Goal: Information Seeking & Learning: Learn about a topic

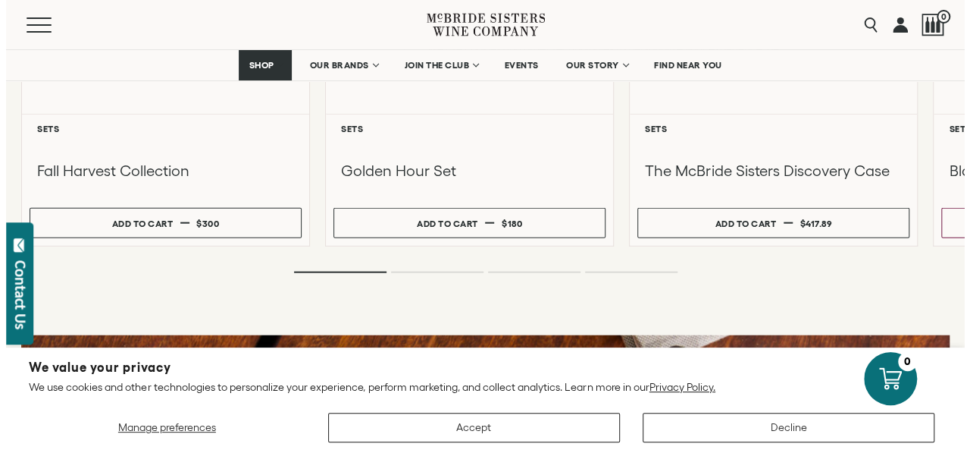
scroll to position [1702, 0]
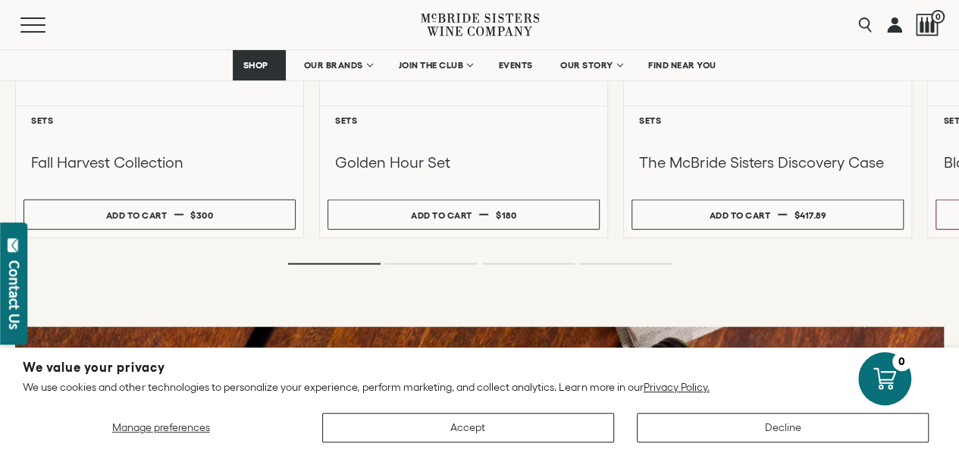
drag, startPoint x: 964, startPoint y: 29, endPoint x: 970, endPoint y: 133, distance: 104.8
click at [38, 20] on button "Menu" at bounding box center [47, 24] width 55 height 15
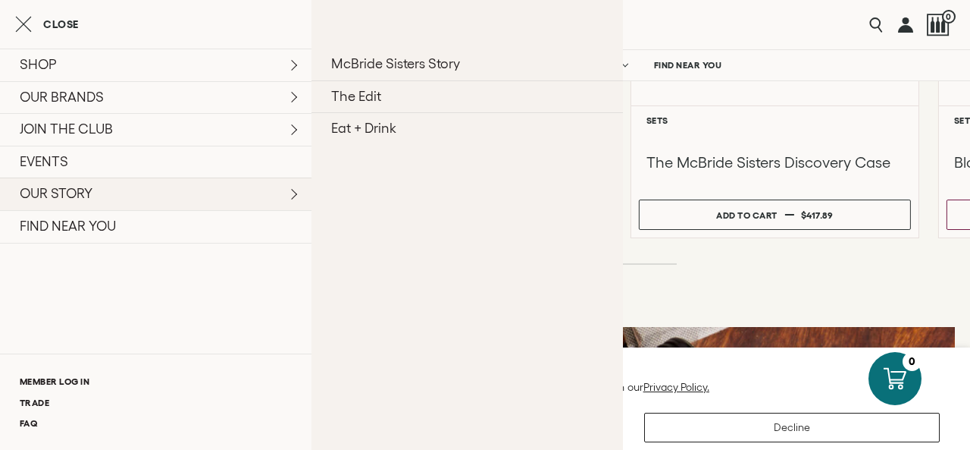
click at [303, 186] on link "OUR STORY" at bounding box center [156, 193] width 312 height 33
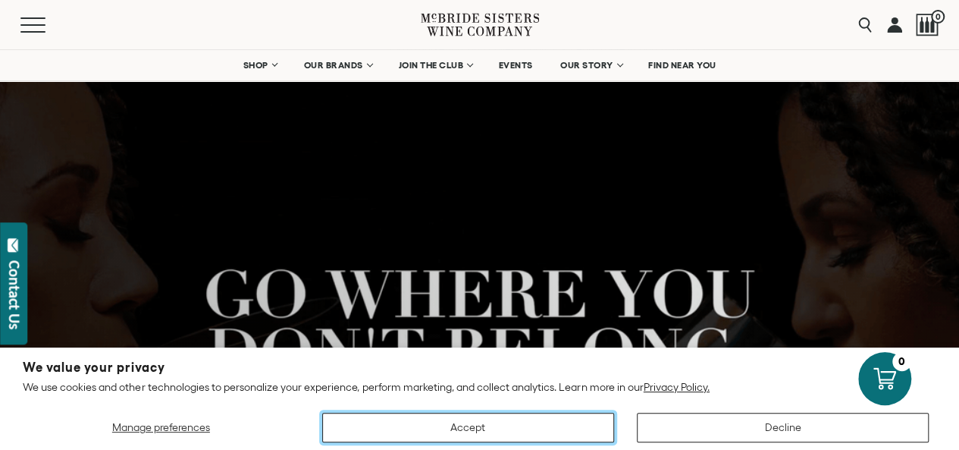
click at [553, 425] on button "Accept" at bounding box center [468, 427] width 292 height 30
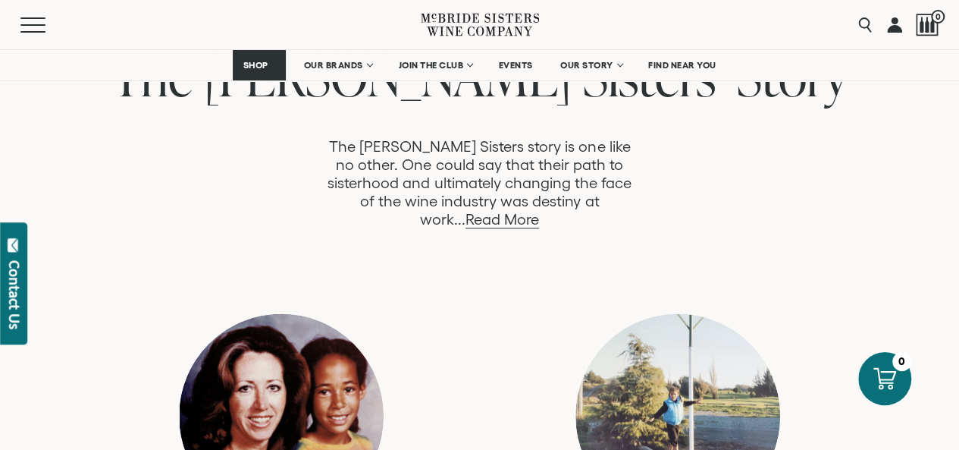
scroll to position [758, 0]
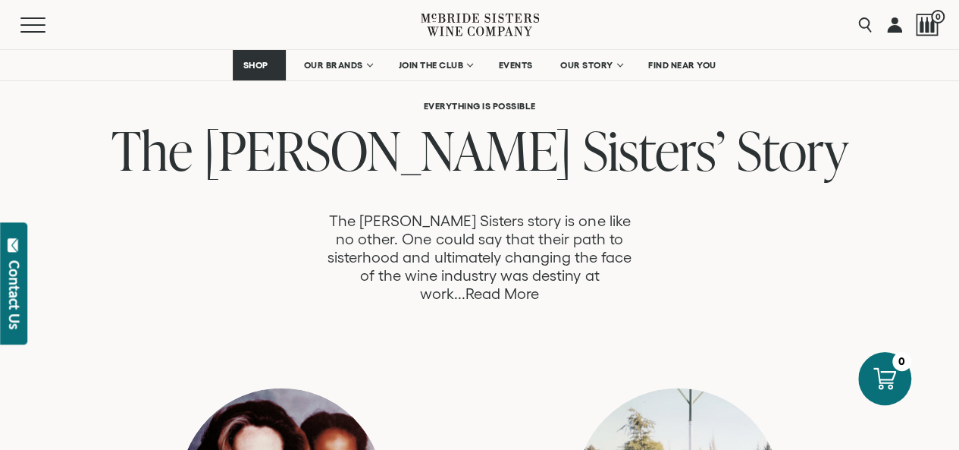
click at [539, 285] on link "Read More" at bounding box center [503, 293] width 74 height 17
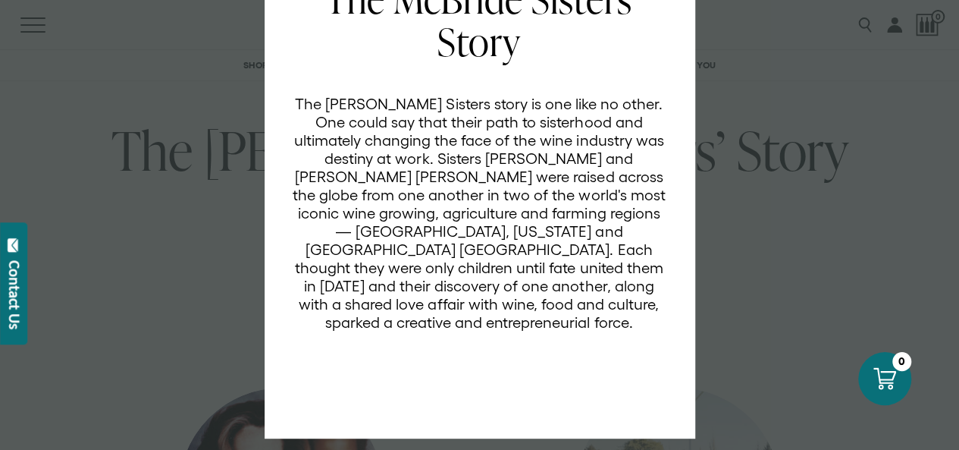
scroll to position [0, 0]
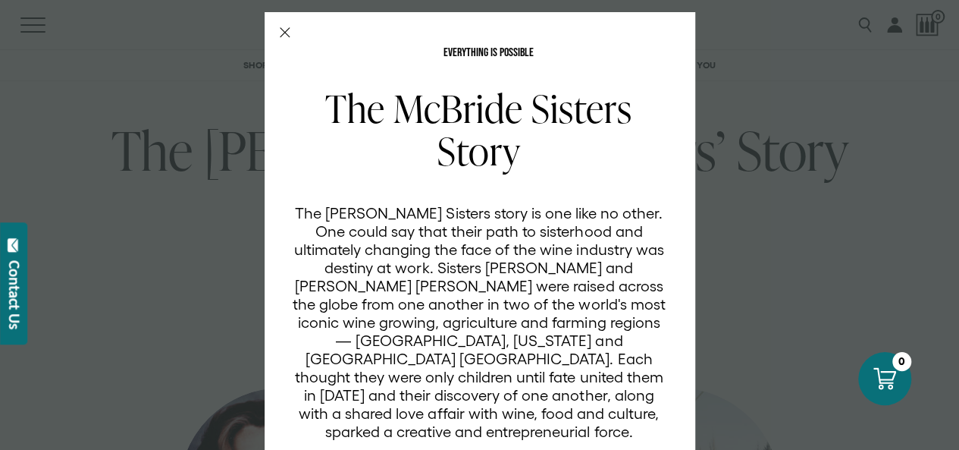
click at [277, 26] on div "EVERYTHING IS POSSIBLE The McBride Sisters Story The McBride Sisters story is o…" at bounding box center [480, 279] width 431 height 535
click at [280, 29] on icon "Close Modal" at bounding box center [285, 32] width 11 height 11
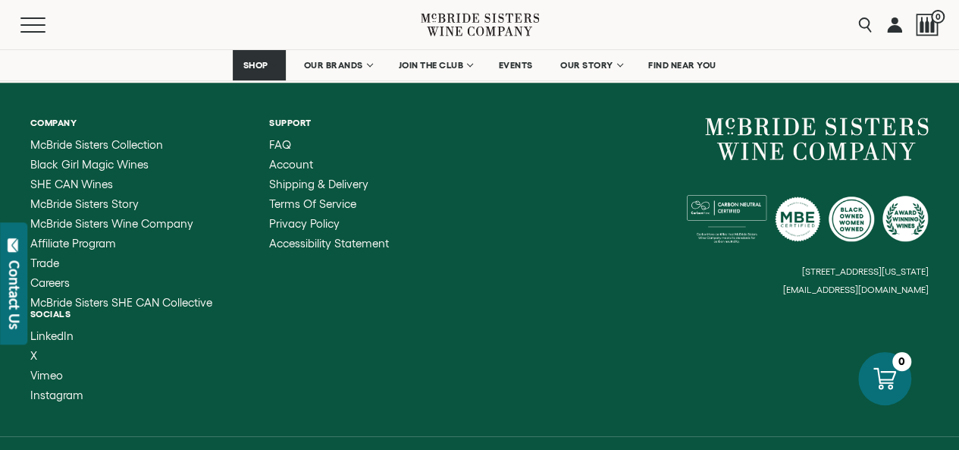
scroll to position [6341, 0]
